Goal: Information Seeking & Learning: Learn about a topic

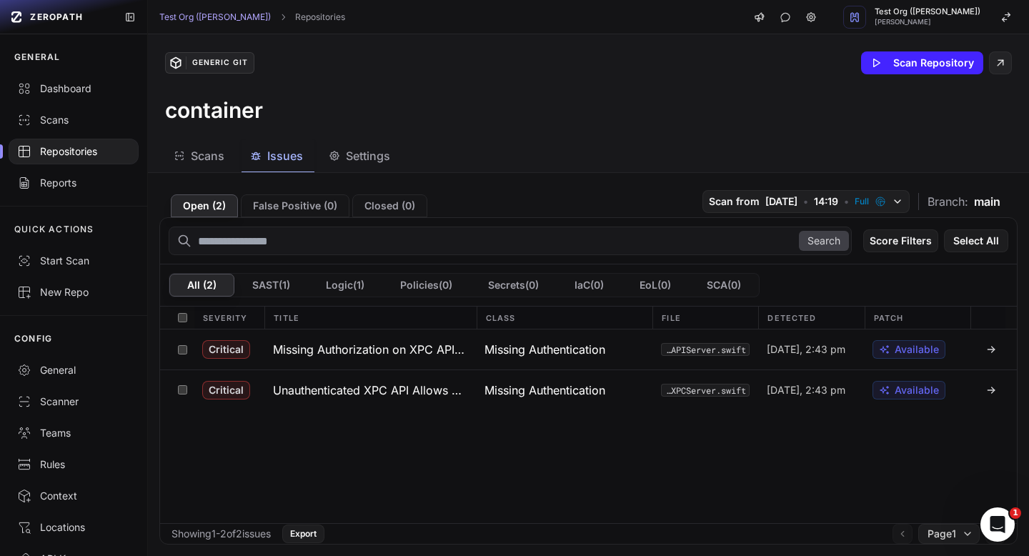
click at [69, 129] on link "Scans" at bounding box center [73, 119] width 147 height 31
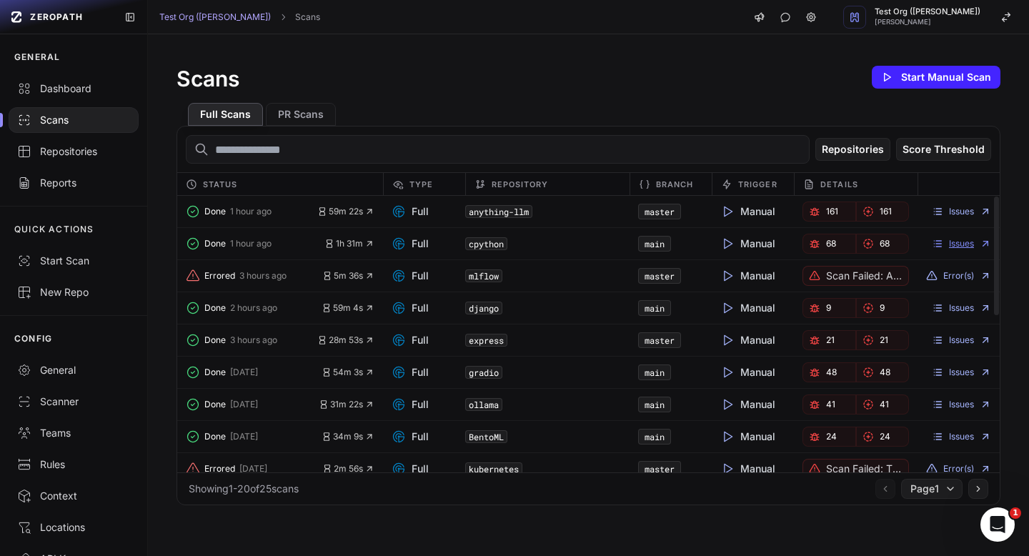
click at [957, 249] on link "Issues" at bounding box center [961, 243] width 59 height 11
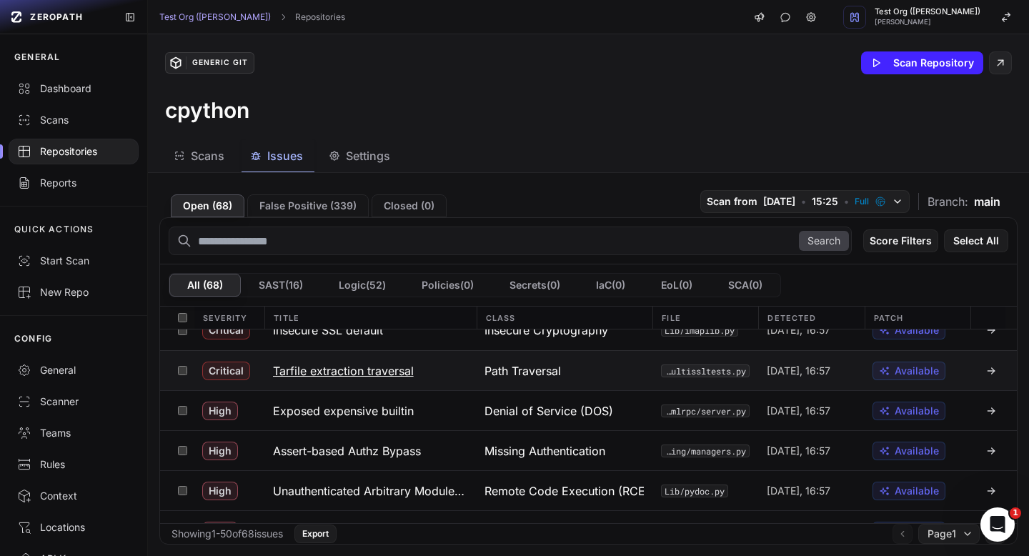
scroll to position [21, 0]
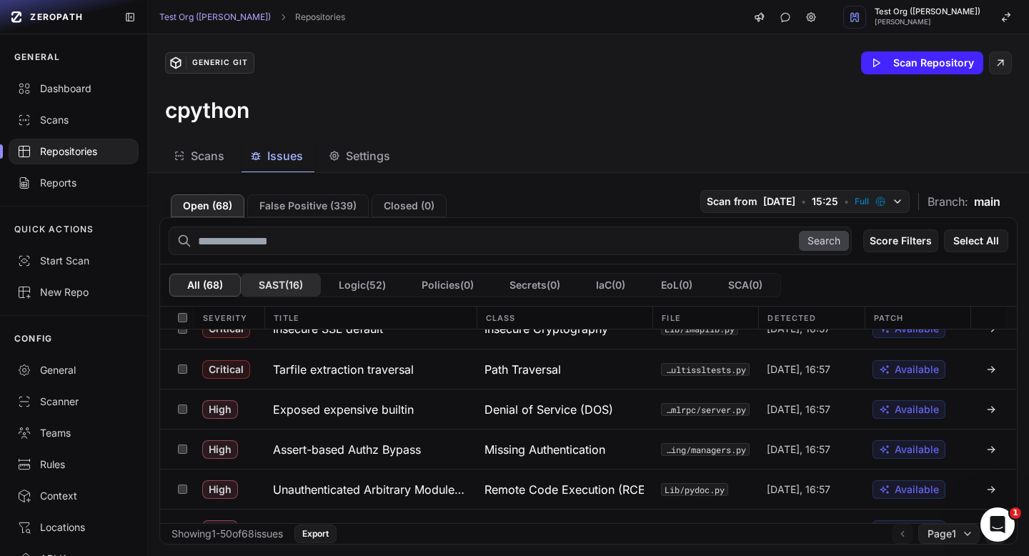
click at [278, 286] on button "SAST ( 16 )" at bounding box center [281, 285] width 80 height 23
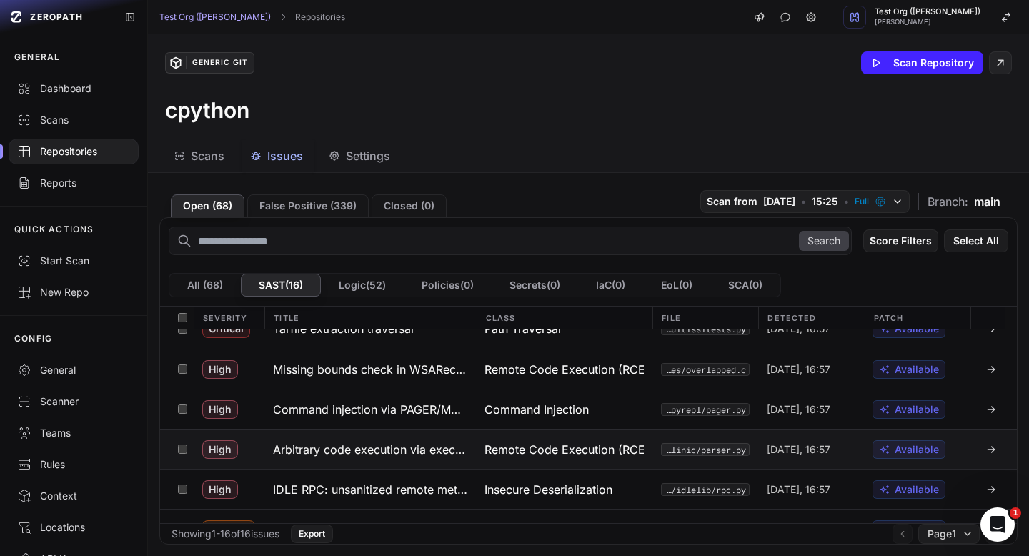
click at [414, 457] on h3 "Arbitrary code execution via exec in clinic" at bounding box center [370, 449] width 194 height 17
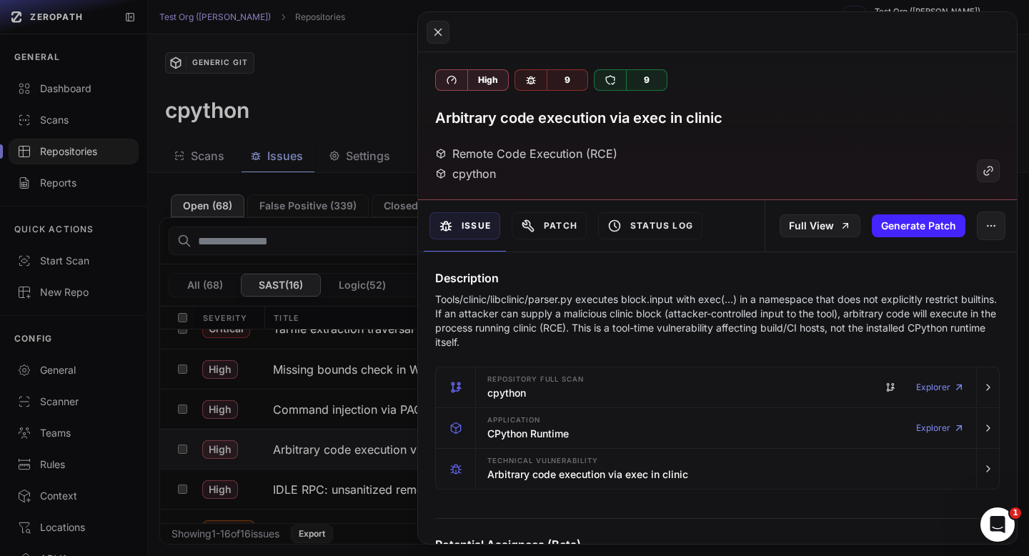
click at [340, 175] on button at bounding box center [514, 278] width 1029 height 556
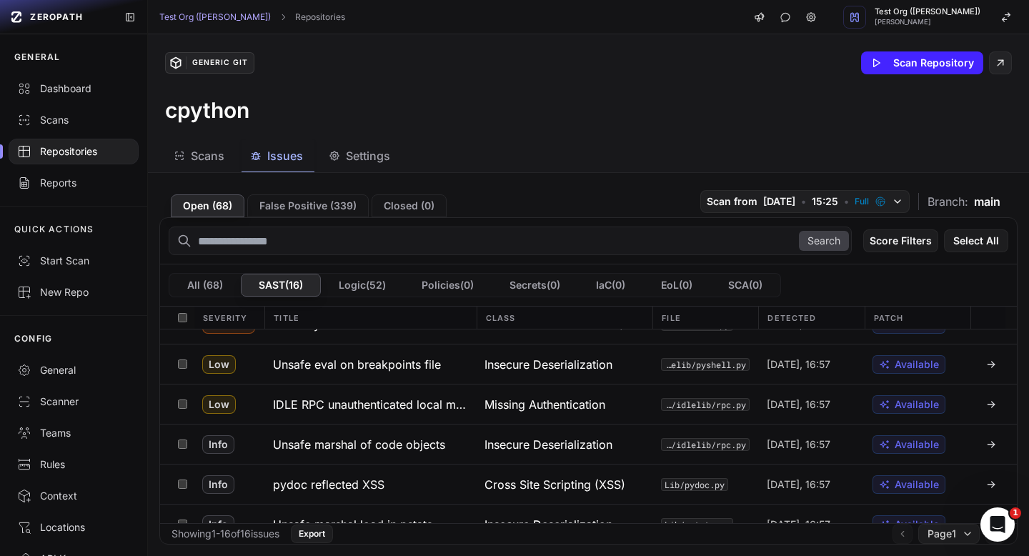
scroll to position [445, 0]
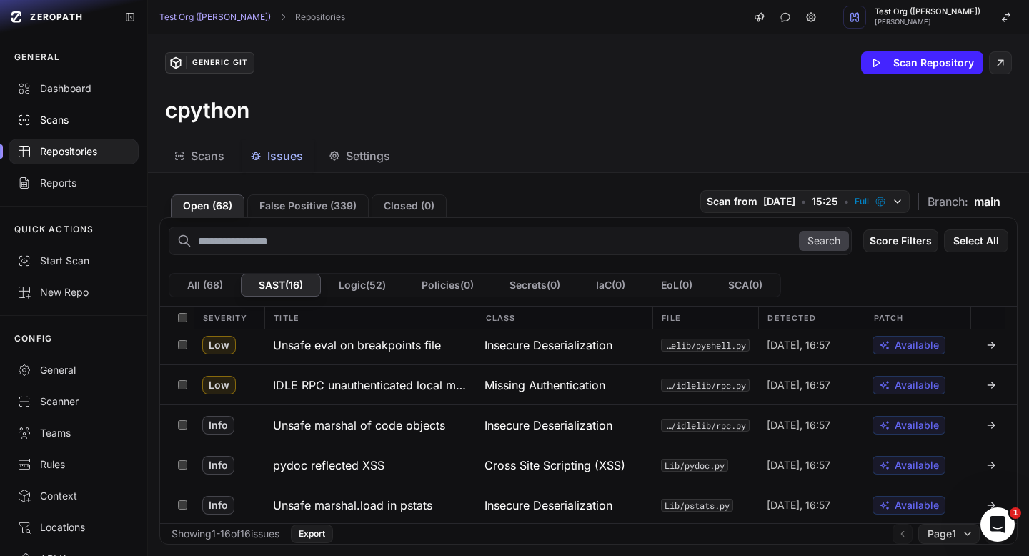
click at [72, 119] on div "Scans" at bounding box center [73, 120] width 113 height 14
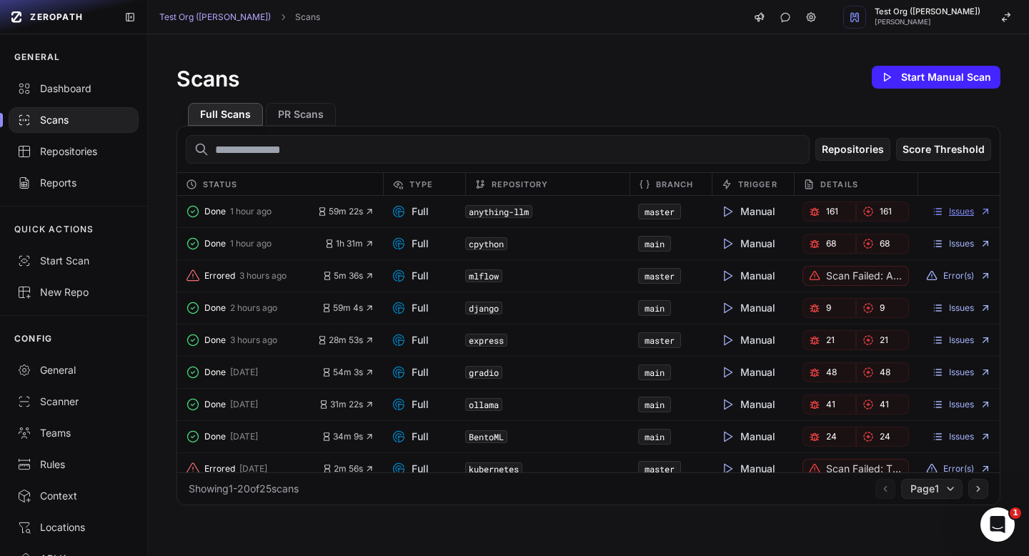
click at [967, 207] on link "Issues" at bounding box center [961, 211] width 59 height 11
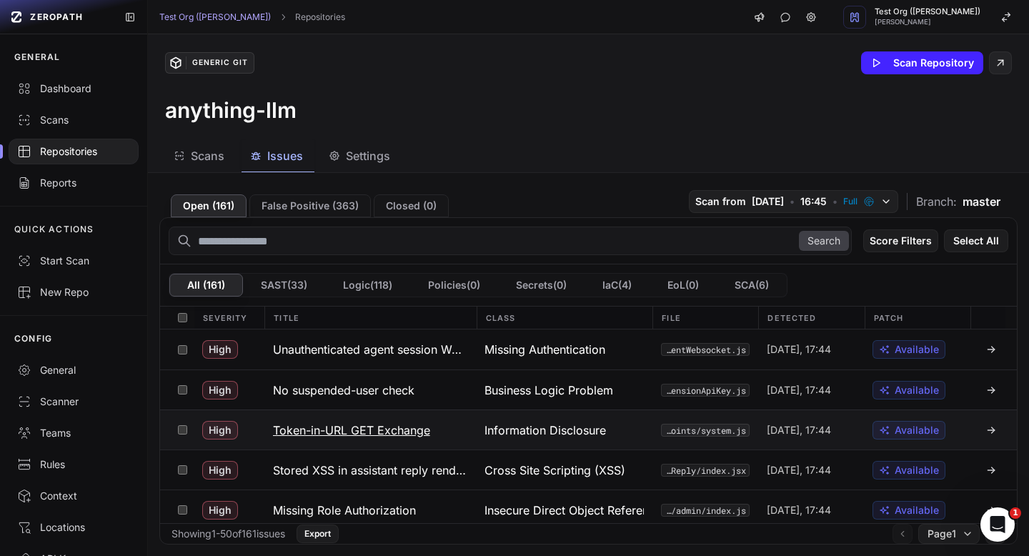
click at [382, 432] on h3 "Token-in-URL GET Exchange" at bounding box center [351, 430] width 157 height 17
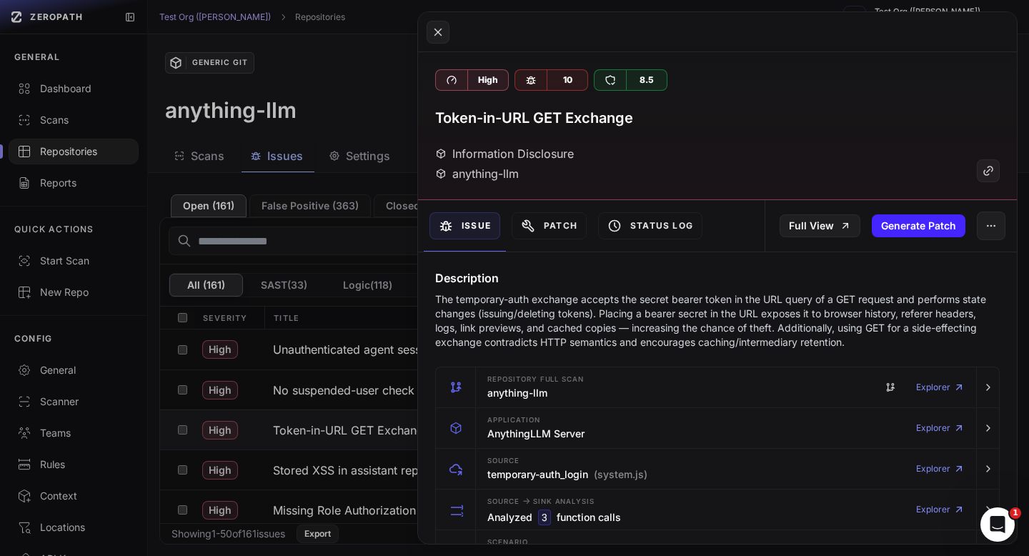
click at [377, 110] on button at bounding box center [514, 278] width 1029 height 556
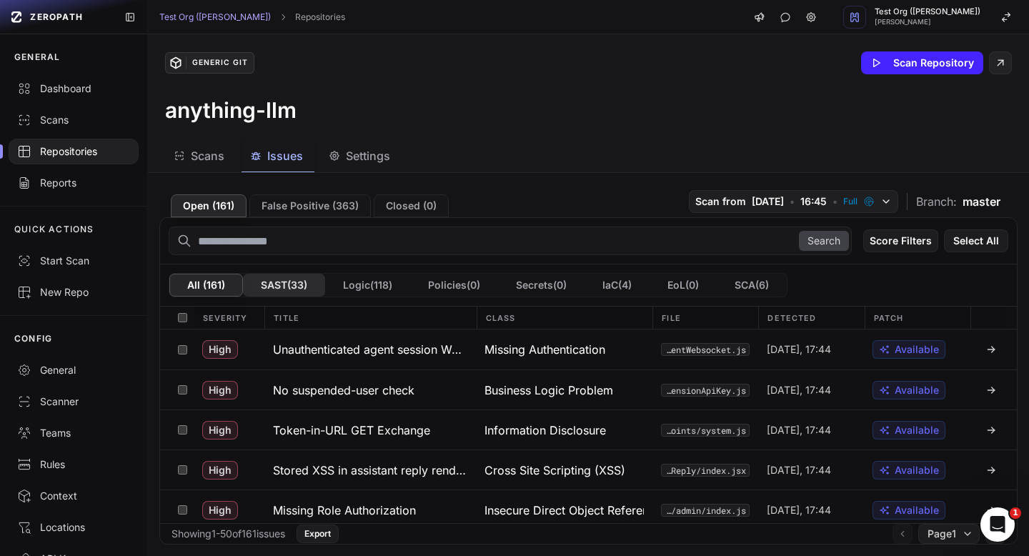
click at [291, 295] on button "SAST ( 33 )" at bounding box center [284, 285] width 82 height 23
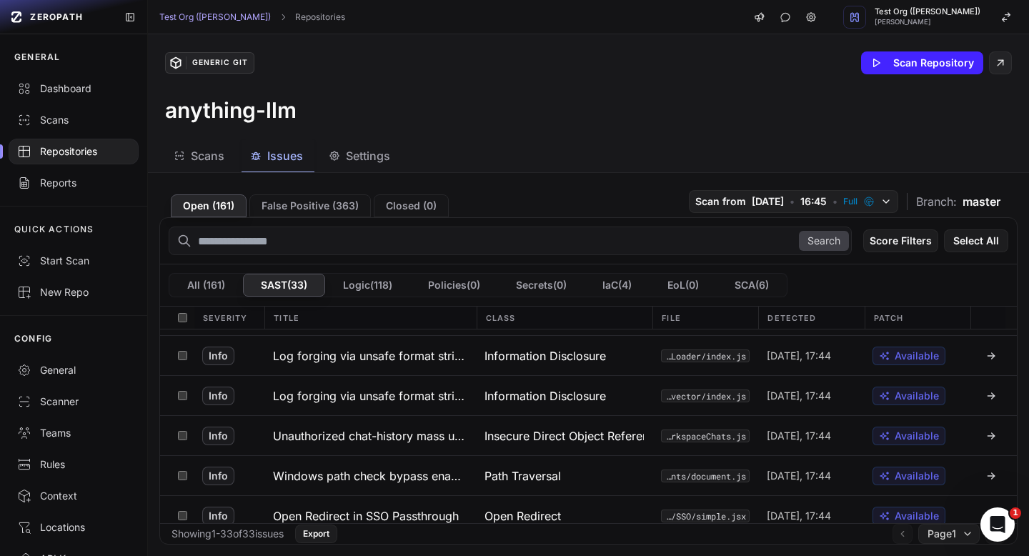
scroll to position [1127, 0]
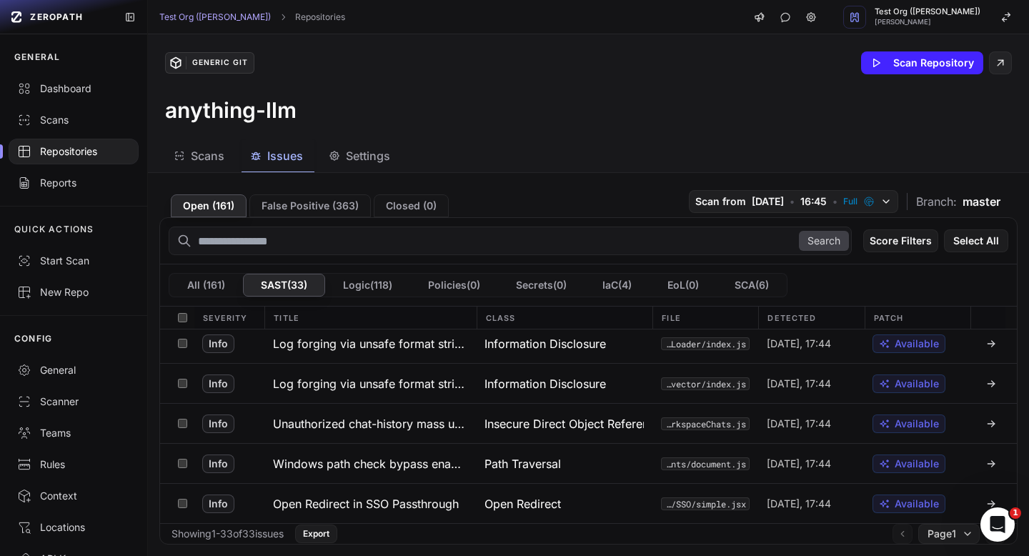
click at [80, 162] on div at bounding box center [74, 152] width 130 height 26
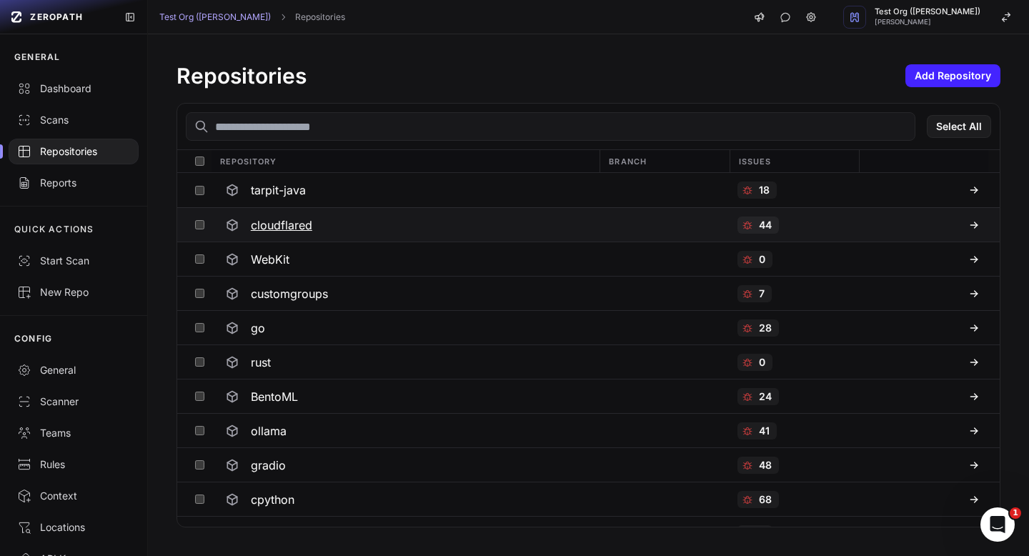
click at [296, 224] on h3 "cloudflared" at bounding box center [281, 225] width 61 height 17
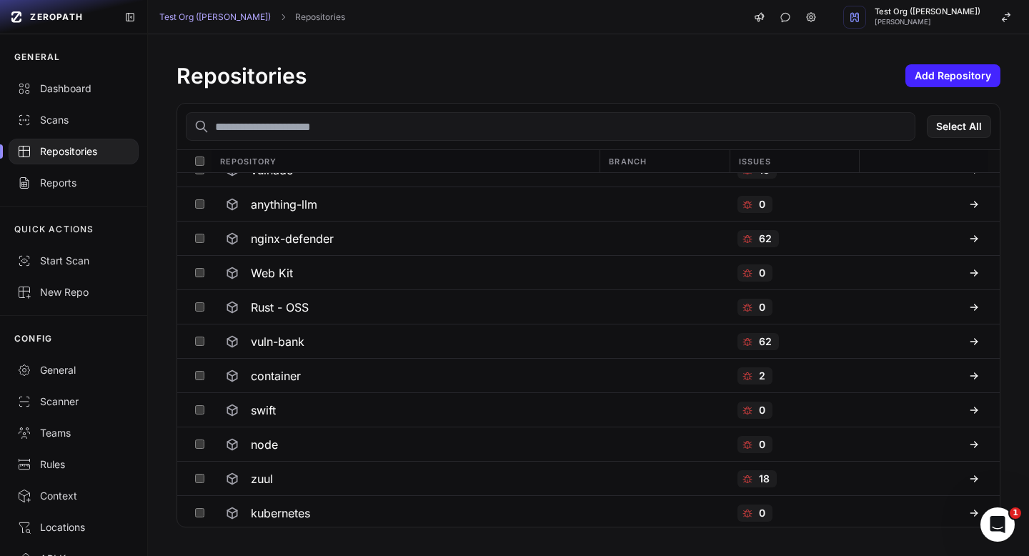
scroll to position [469, 0]
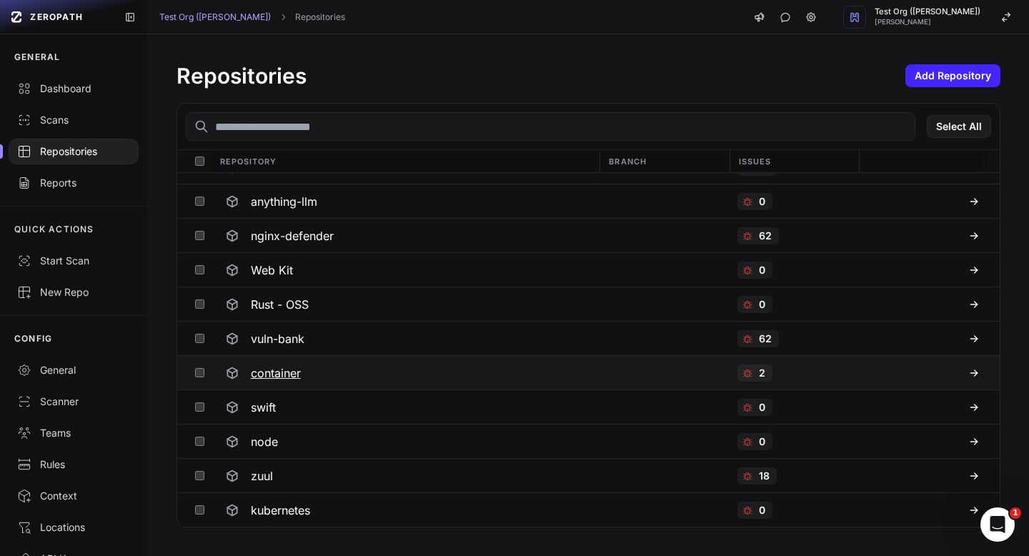
click at [293, 367] on h3 "container" at bounding box center [276, 372] width 50 height 17
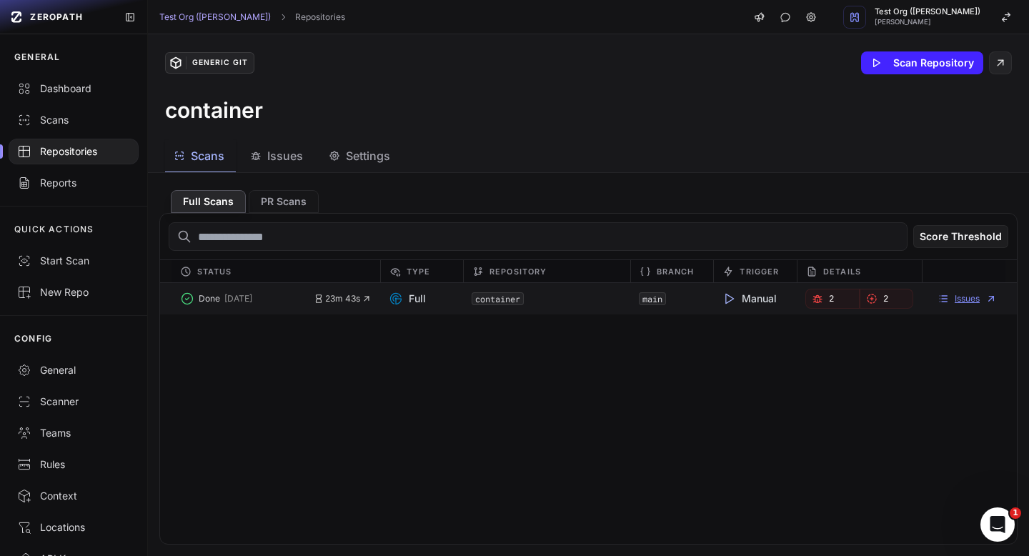
click at [955, 297] on link "Issues" at bounding box center [966, 298] width 59 height 11
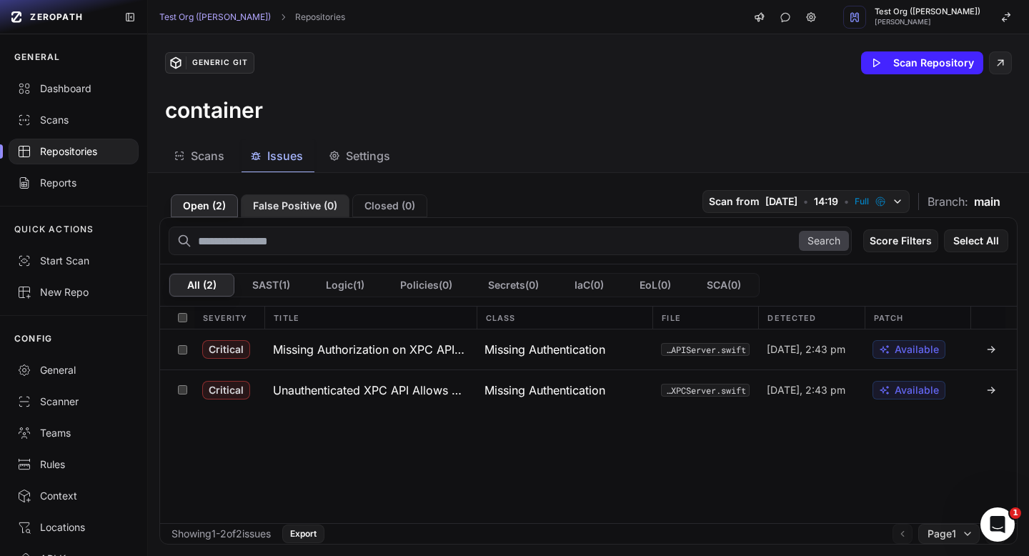
click at [312, 208] on button "False Positive ( 0 )" at bounding box center [295, 205] width 109 height 23
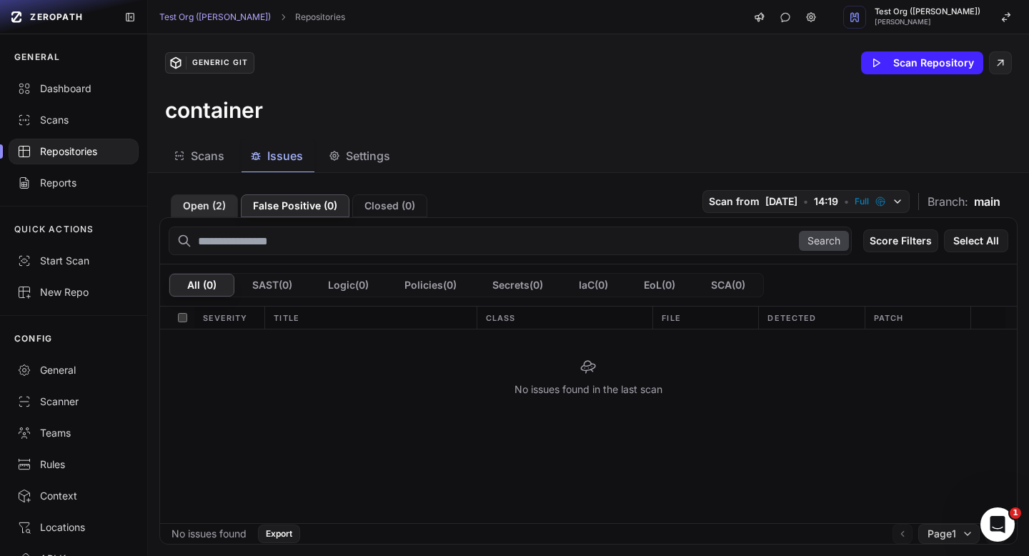
click at [219, 209] on button "Open ( 2 )" at bounding box center [204, 205] width 67 height 23
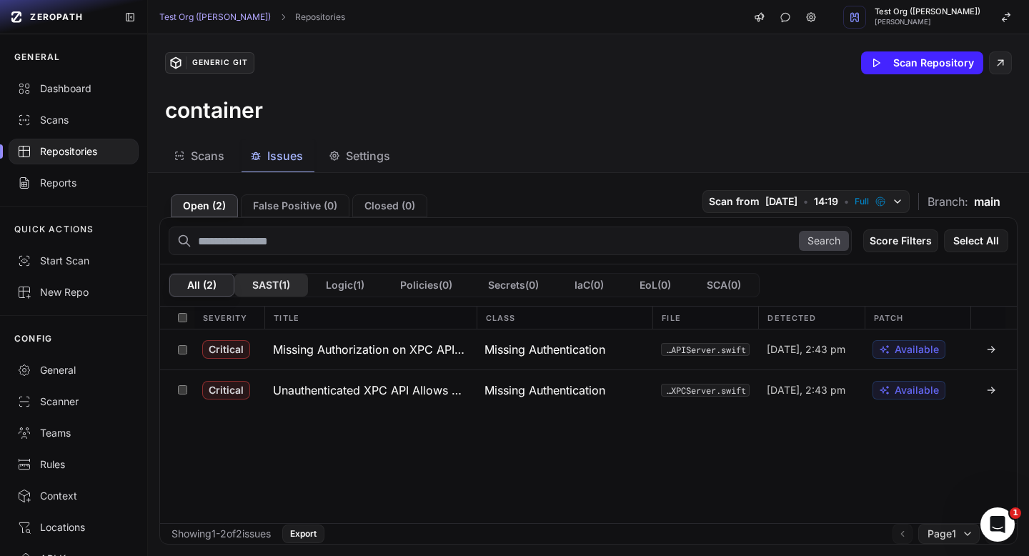
click at [273, 287] on button "SAST ( 1 )" at bounding box center [271, 285] width 74 height 23
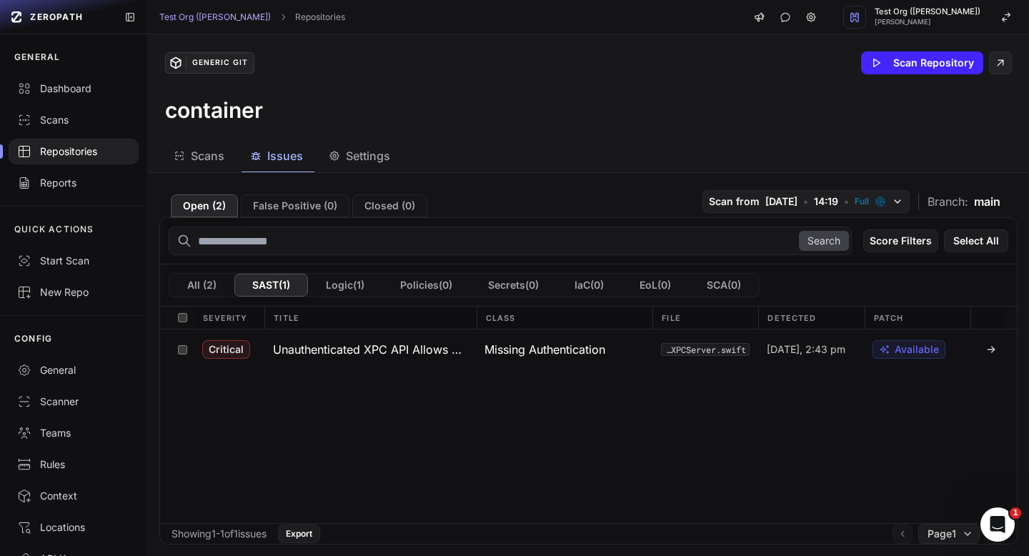
click at [338, 286] on button "Logic ( 1 )" at bounding box center [345, 285] width 74 height 23
click at [454, 283] on button "Policies ( 0 )" at bounding box center [426, 285] width 88 height 23
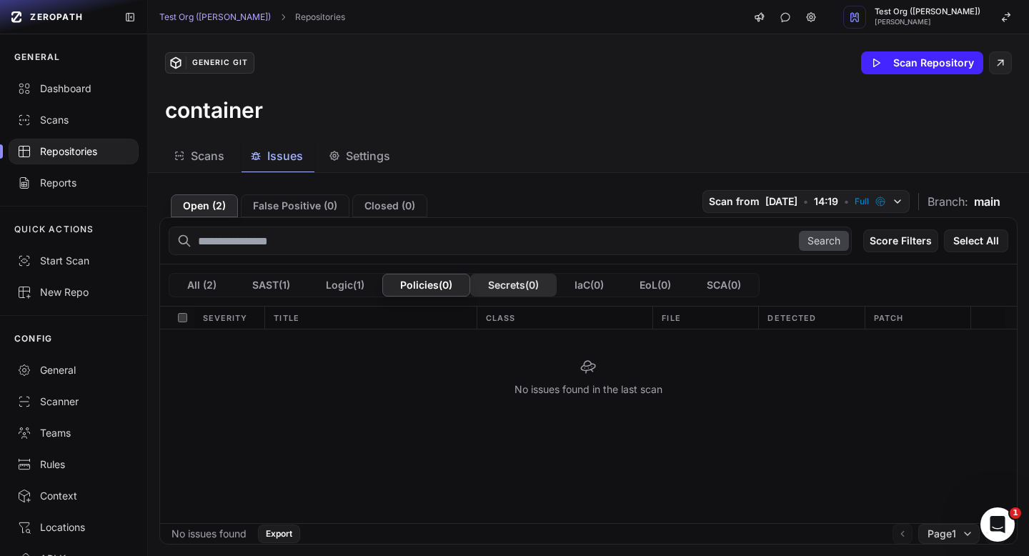
click at [531, 286] on button "Secrets ( 0 )" at bounding box center [513, 285] width 86 height 23
click at [596, 286] on button "IaC ( 0 )" at bounding box center [589, 285] width 65 height 23
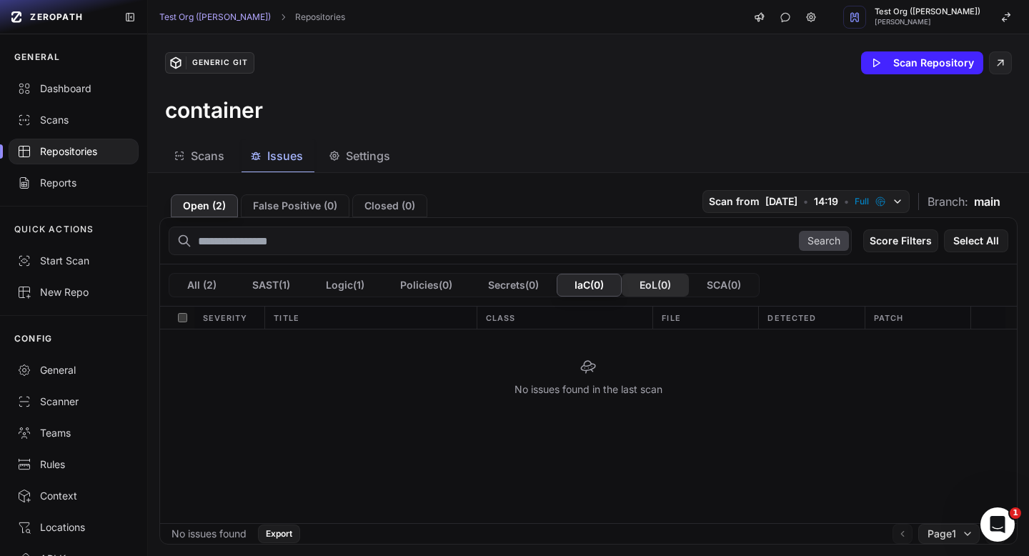
click at [660, 292] on button "EoL ( 0 )" at bounding box center [655, 285] width 67 height 23
click at [735, 287] on button "SCA ( 0 )" at bounding box center [724, 285] width 70 height 23
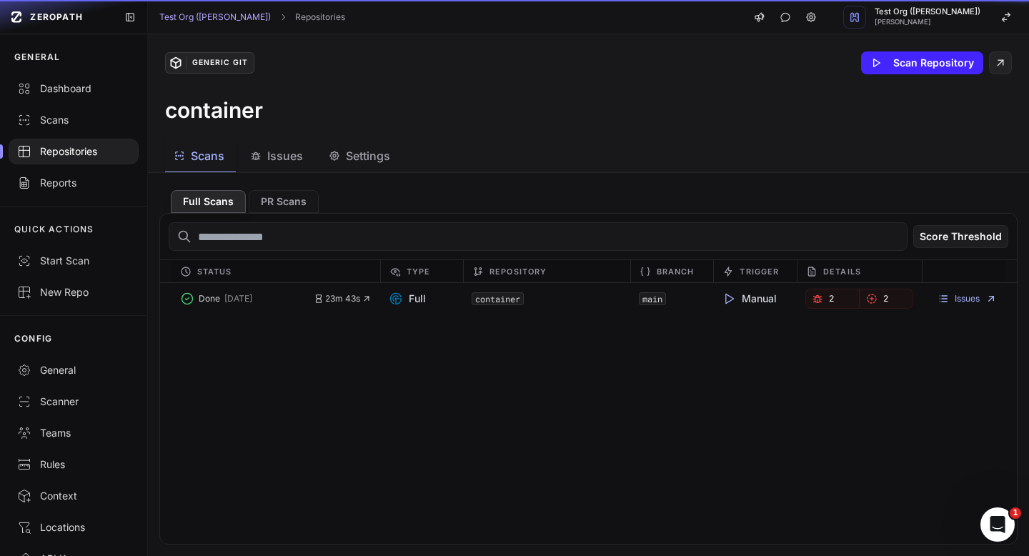
click at [217, 169] on button "Scans" at bounding box center [200, 156] width 71 height 32
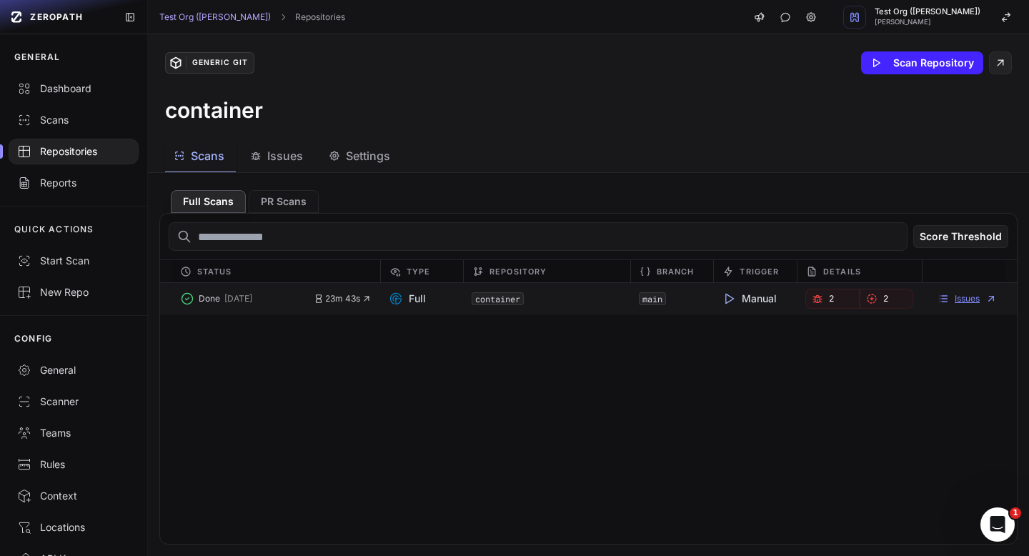
click at [957, 297] on link "Issues" at bounding box center [966, 298] width 59 height 11
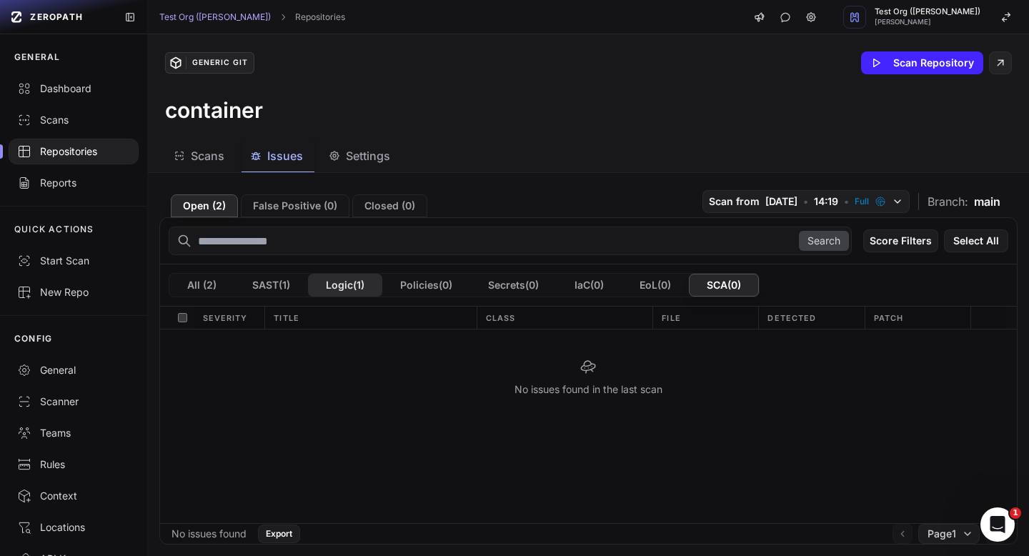
click at [361, 287] on button "Logic ( 1 )" at bounding box center [345, 285] width 74 height 23
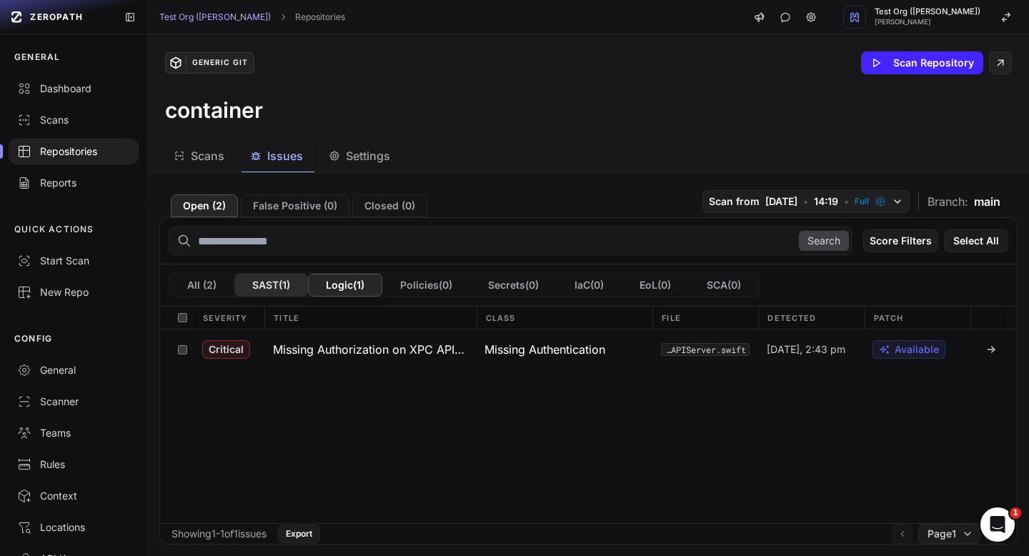
click at [277, 286] on button "SAST ( 1 )" at bounding box center [271, 285] width 74 height 23
click at [339, 346] on h3 "Unauthenticated XPC API Allows Root Privilege Escalation" at bounding box center [370, 349] width 194 height 17
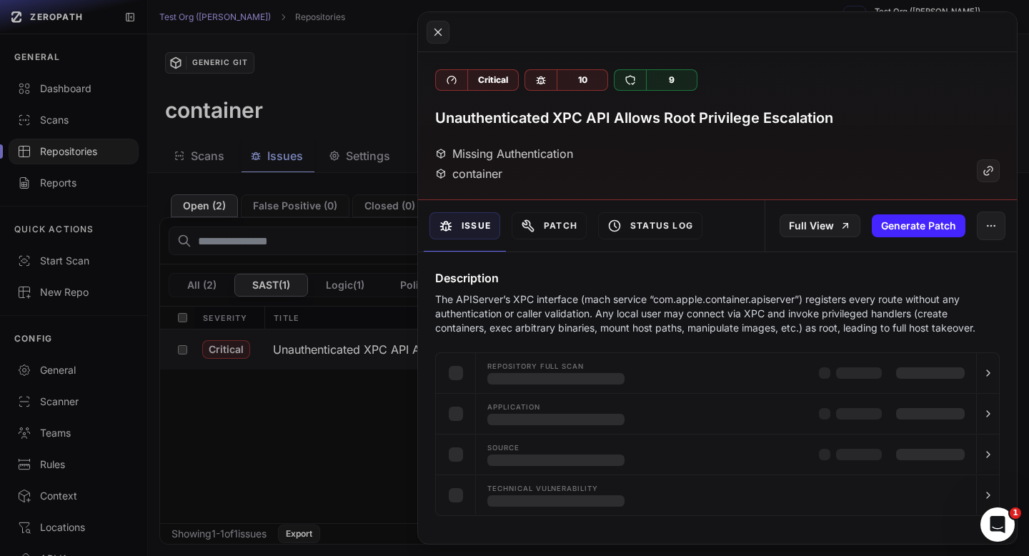
click at [570, 130] on div "Critical 10 9 Unauthenticated XPC API Allows Root Privilege Escalation Missing …" at bounding box center [717, 126] width 599 height 148
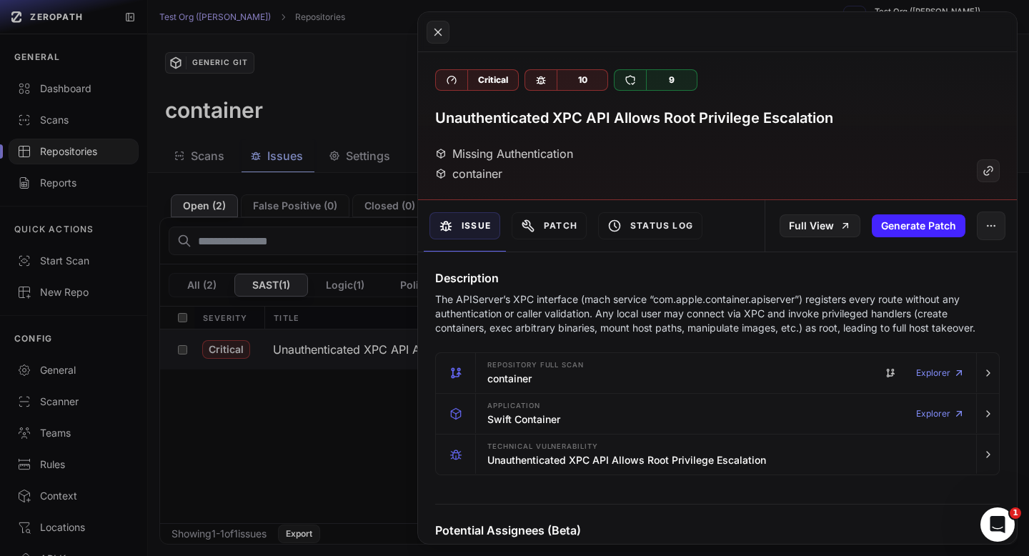
click at [570, 125] on h3 "Unauthenticated XPC API Allows Root Privilege Escalation" at bounding box center [634, 118] width 398 height 20
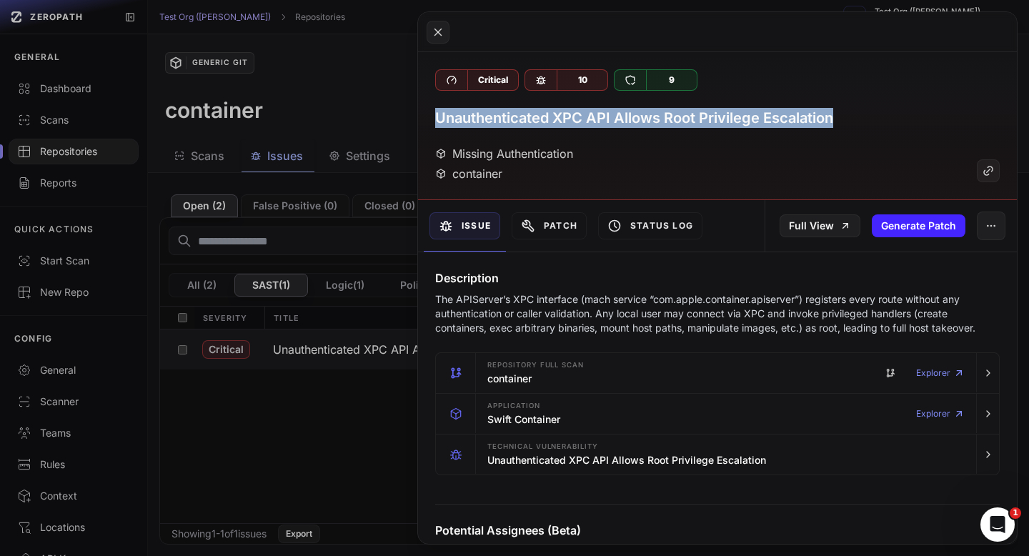
click at [570, 125] on h3 "Unauthenticated XPC API Allows Root Privilege Escalation" at bounding box center [634, 118] width 398 height 20
copy div "Unauthenticated XPC API Allows Root Privilege Escalation"
click at [285, 124] on button at bounding box center [514, 278] width 1029 height 556
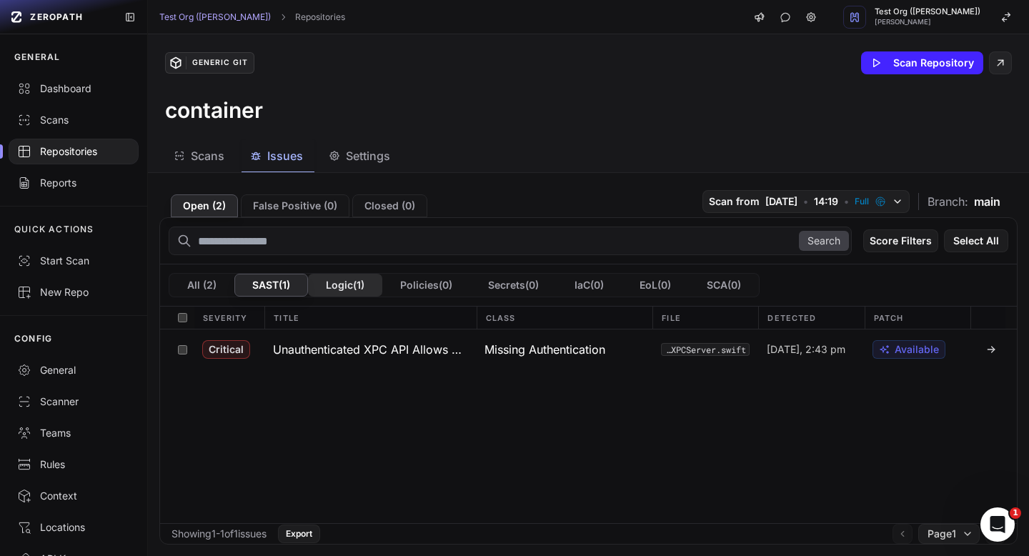
click at [342, 291] on button "Logic ( 1 )" at bounding box center [345, 285] width 74 height 23
click at [344, 340] on button "Missing Authorization on XPC API Routes" at bounding box center [370, 349] width 212 height 40
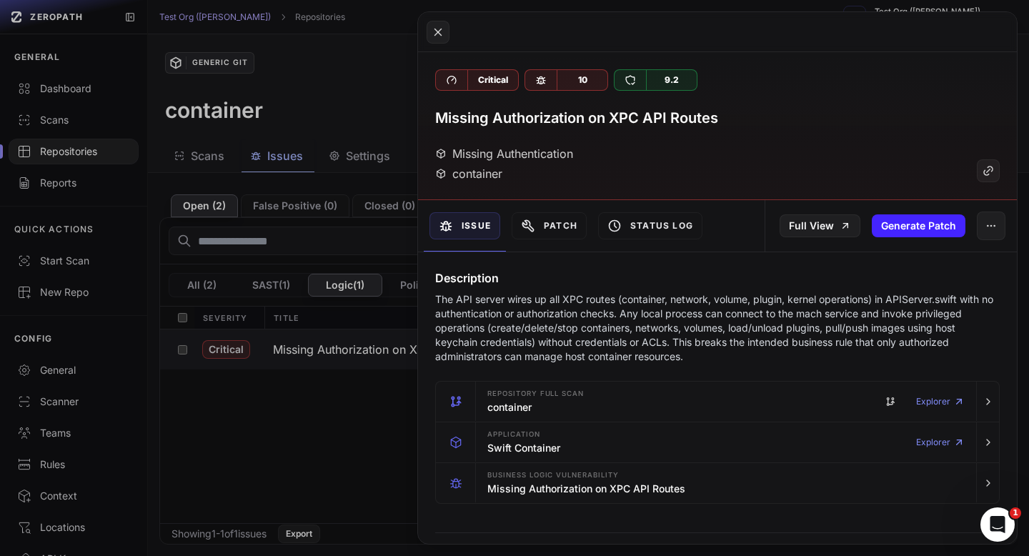
click at [584, 119] on h3 "Missing Authorization on XPC API Routes" at bounding box center [576, 118] width 283 height 20
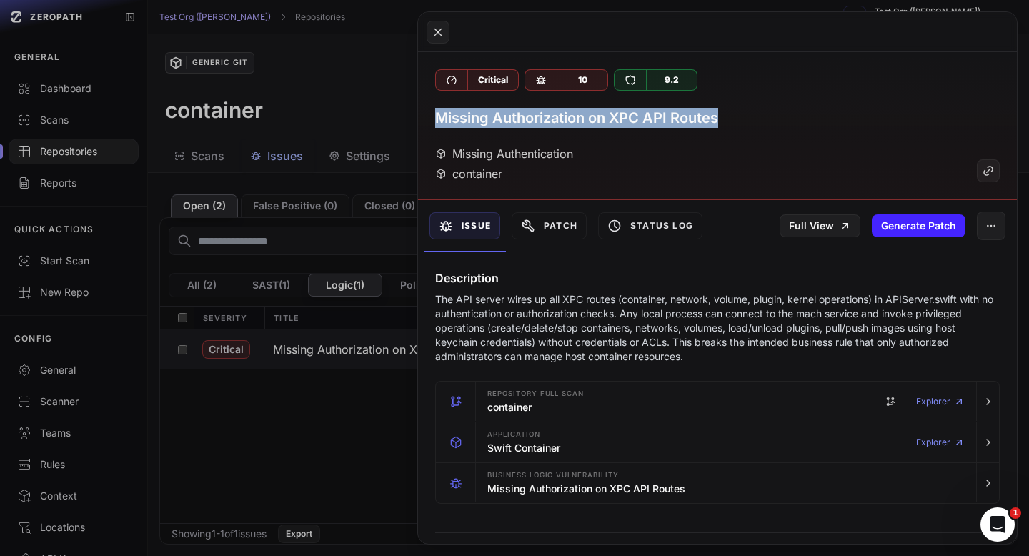
click at [584, 119] on h3 "Missing Authorization on XPC API Routes" at bounding box center [576, 118] width 283 height 20
copy div "Missing Authorization on XPC API Routes"
